Goal: Task Accomplishment & Management: Manage account settings

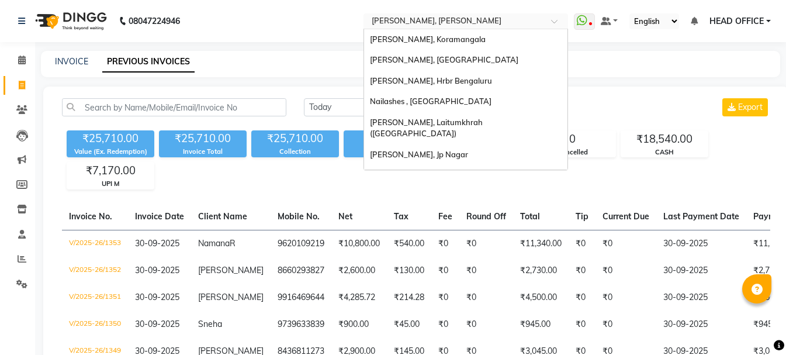
select select "[DATE]"
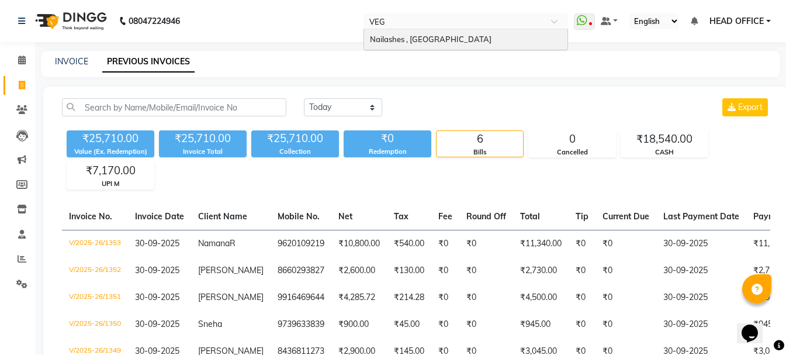
type input "[PERSON_NAME]"
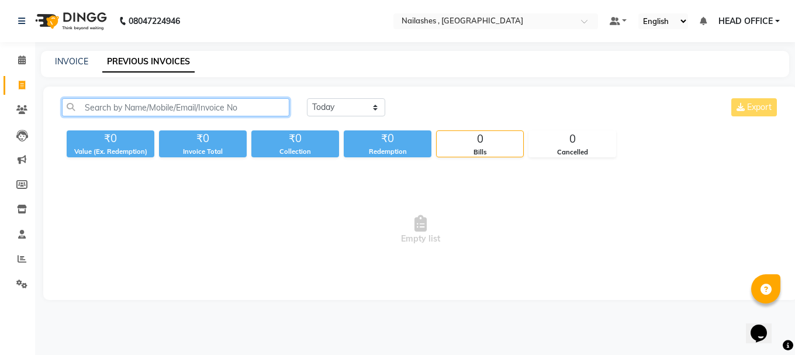
click at [237, 107] on input "text" at bounding box center [175, 107] width 227 height 18
type input "1370"
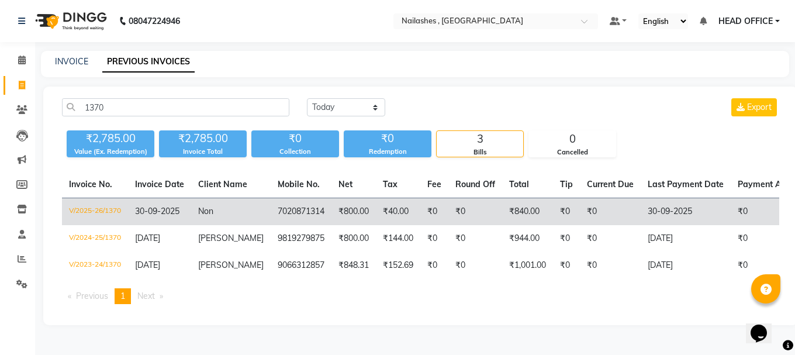
click at [186, 215] on td "30-09-2025" at bounding box center [159, 211] width 63 height 27
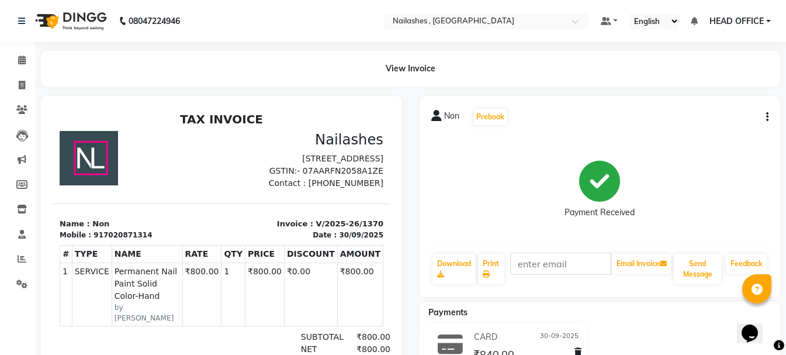
click at [767, 117] on icon "button" at bounding box center [767, 117] width 2 height 1
click at [722, 89] on div "Cancel Invoice" at bounding box center [709, 88] width 80 height 15
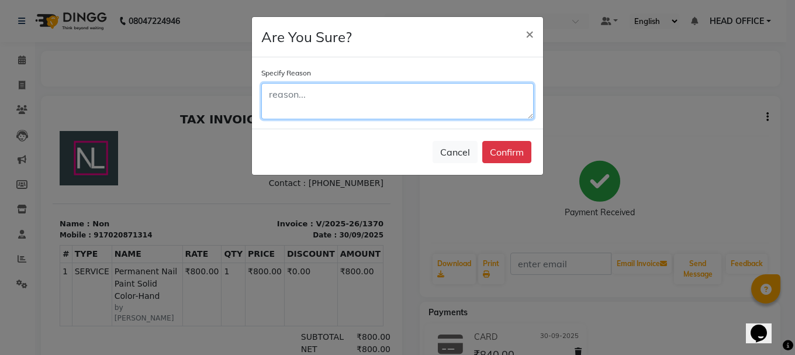
click at [489, 93] on textarea at bounding box center [397, 101] width 272 height 36
